Goal: Information Seeking & Learning: Understand process/instructions

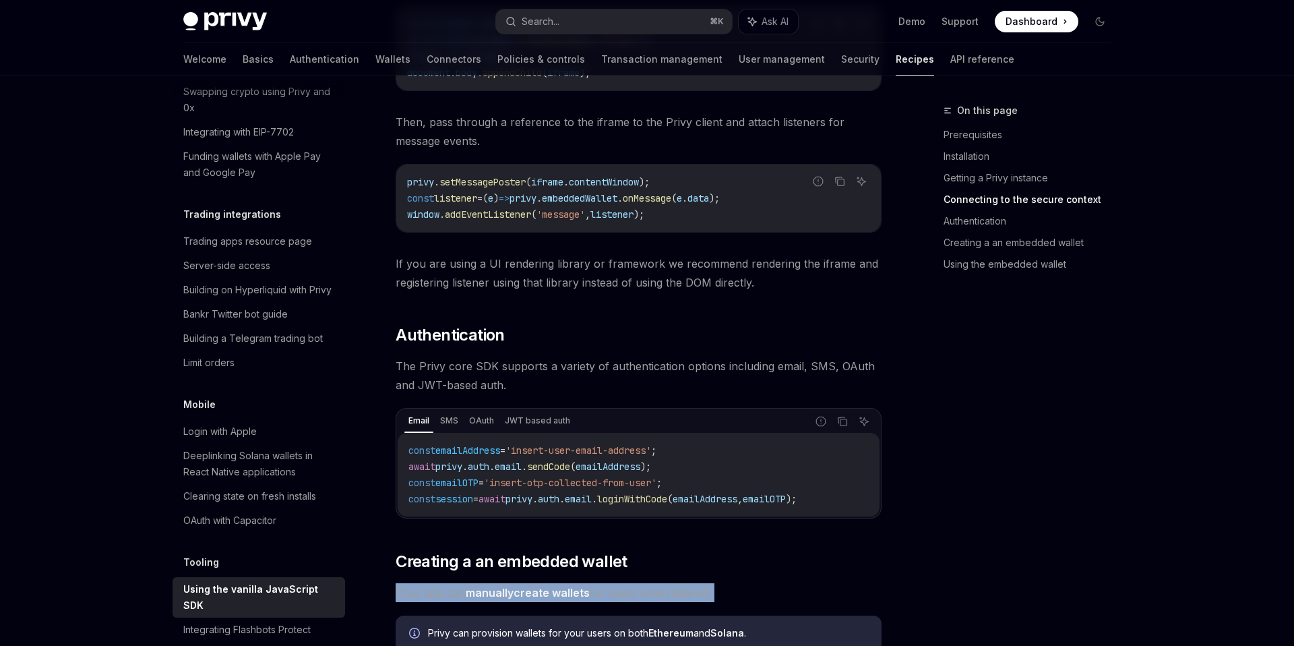
scroll to position [1007, 0]
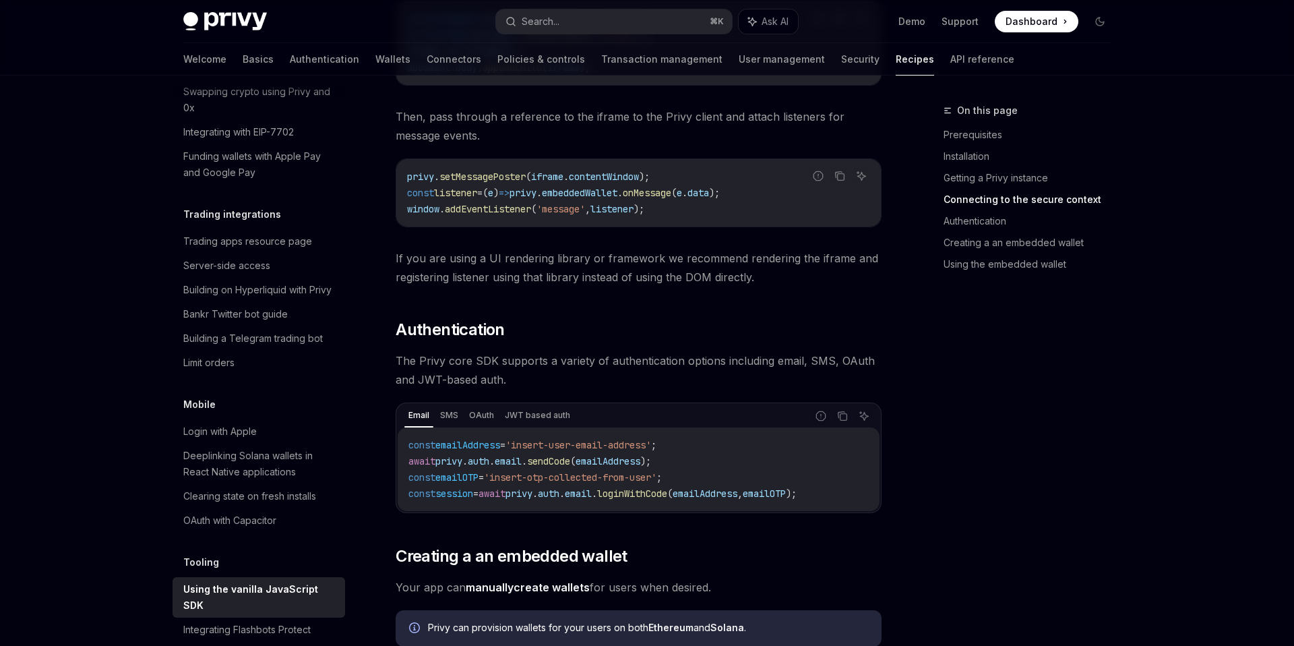
click at [559, 458] on span "sendCode" at bounding box center [548, 461] width 43 height 12
copy span "sendCode"
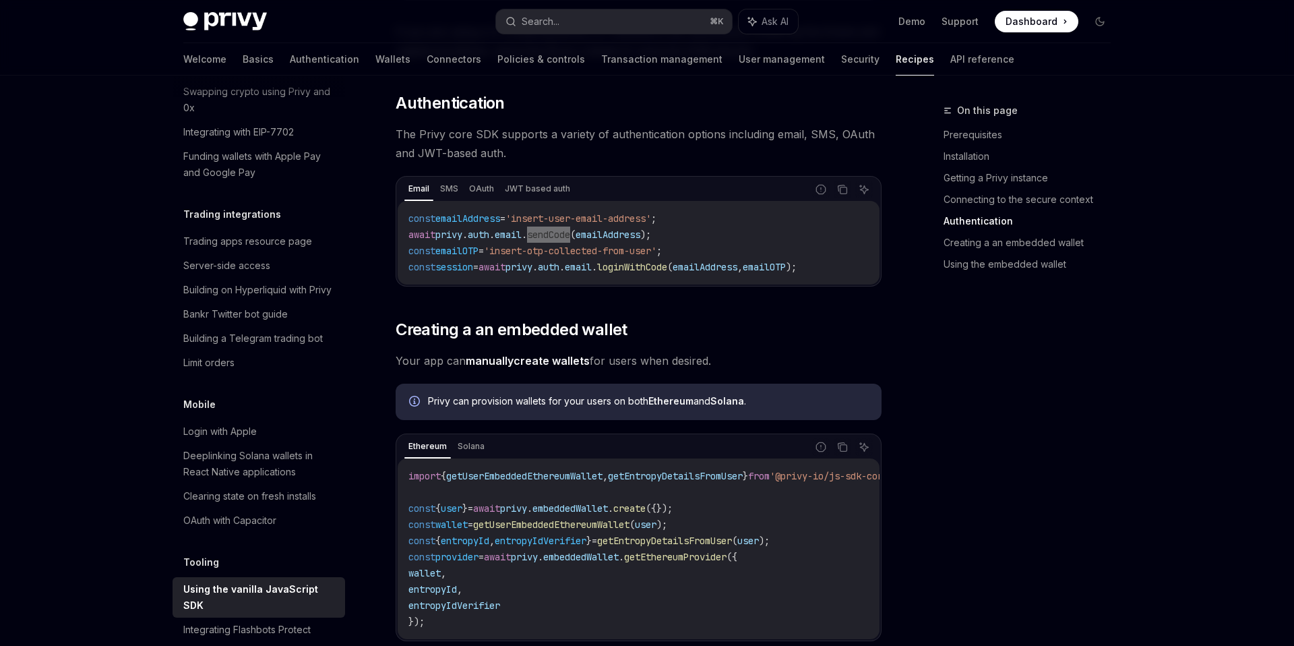
scroll to position [1280, 0]
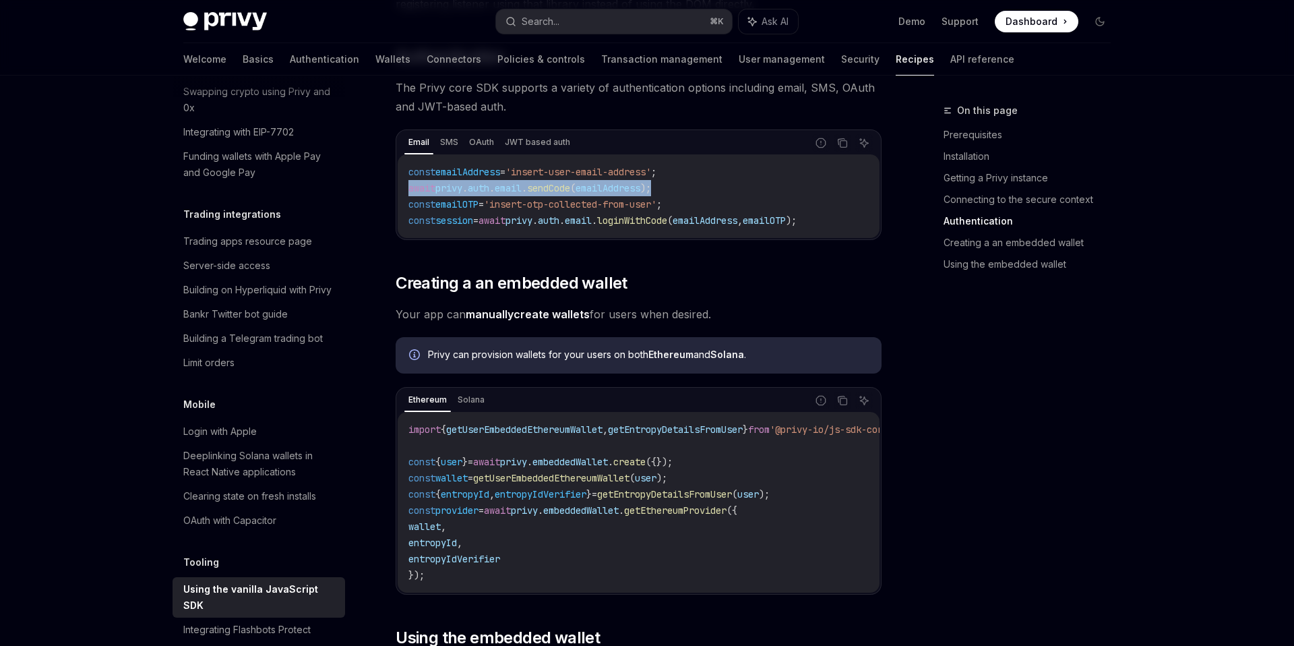
drag, startPoint x: 675, startPoint y: 184, endPoint x: 411, endPoint y: 183, distance: 263.5
click at [410, 183] on code "const emailAddress = 'insert-user-email-address' ; await privy . auth . email .…" at bounding box center [638, 196] width 460 height 65
copy span "await privy . auth . email . sendCode ( emailAddress );"
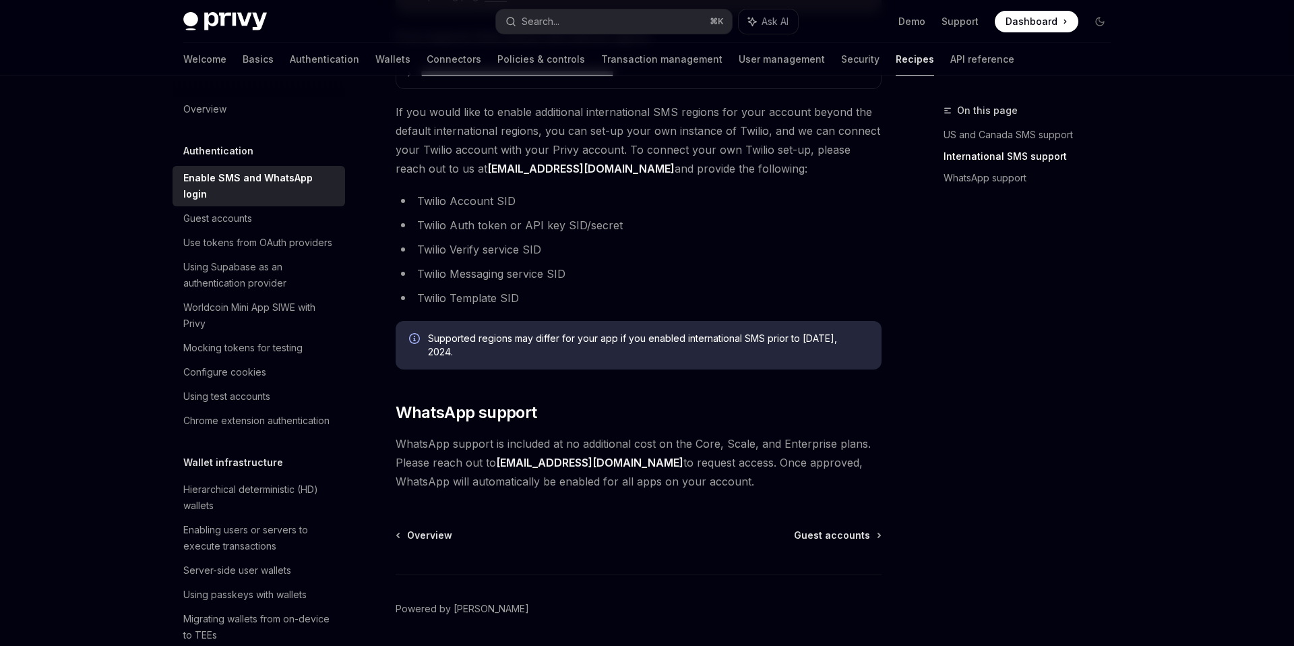
scroll to position [644, 0]
click at [567, 17] on button "Search... ⌘ K" at bounding box center [614, 21] width 236 height 24
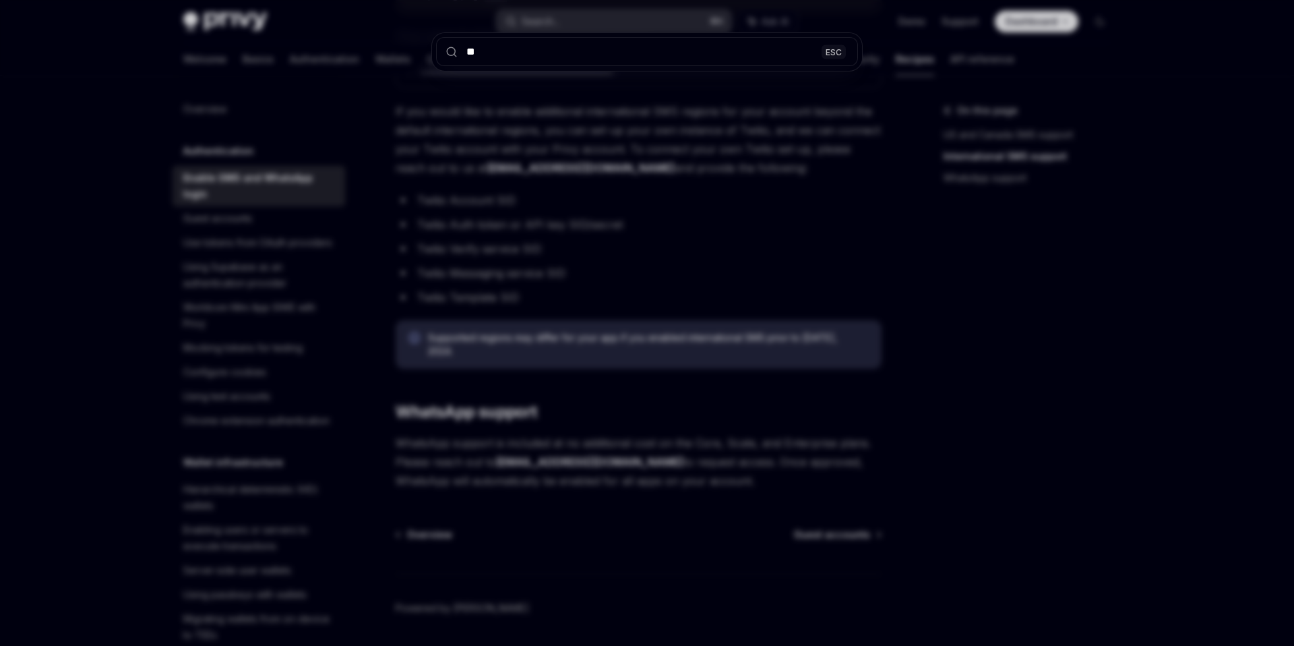
type input "***"
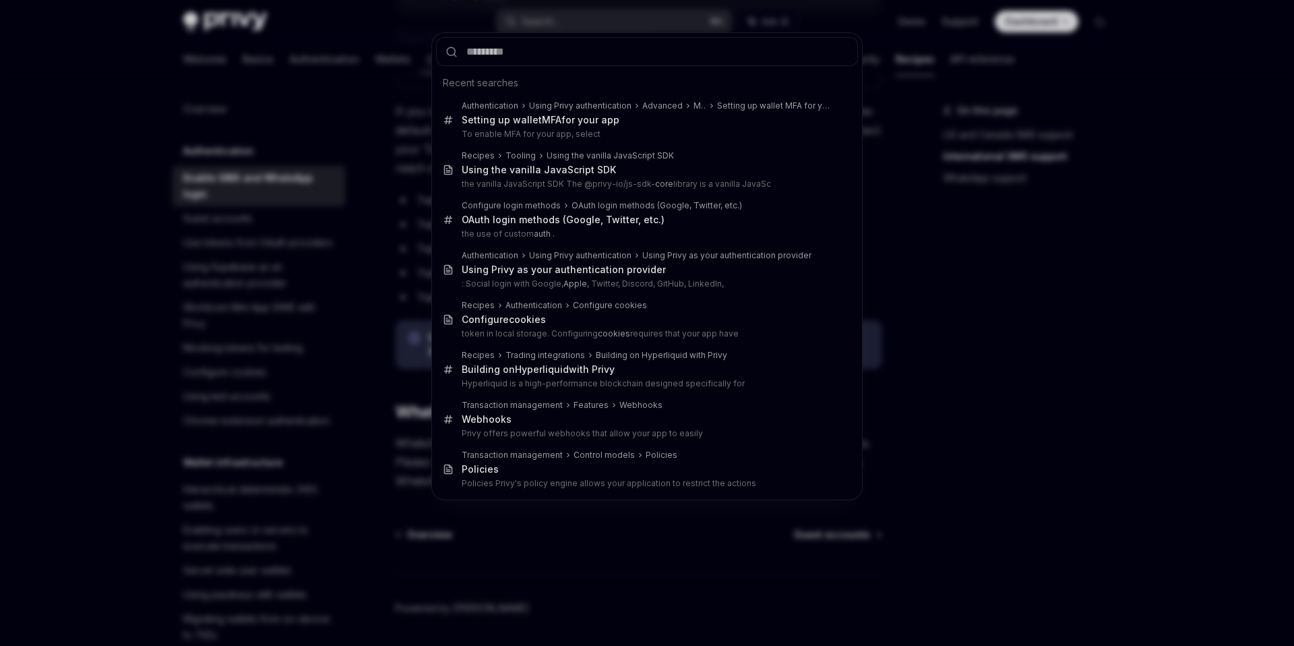
type textarea "*"
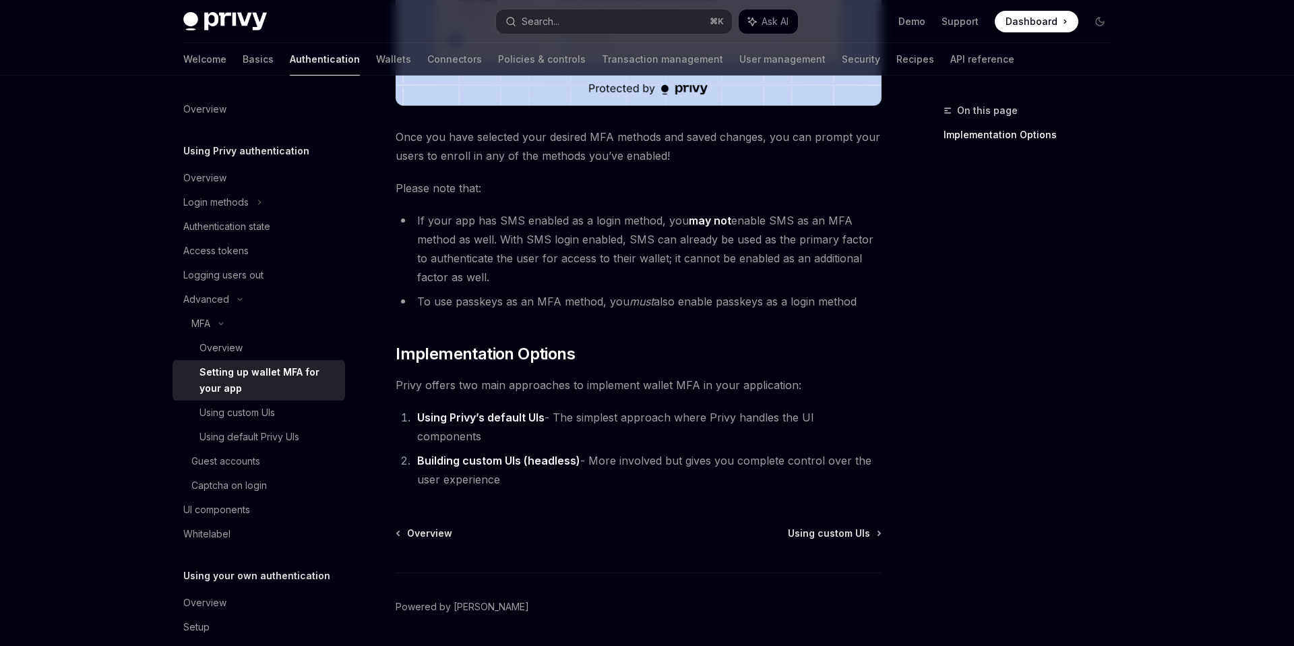
scroll to position [528, 0]
